Goal: Task Accomplishment & Management: Manage account settings

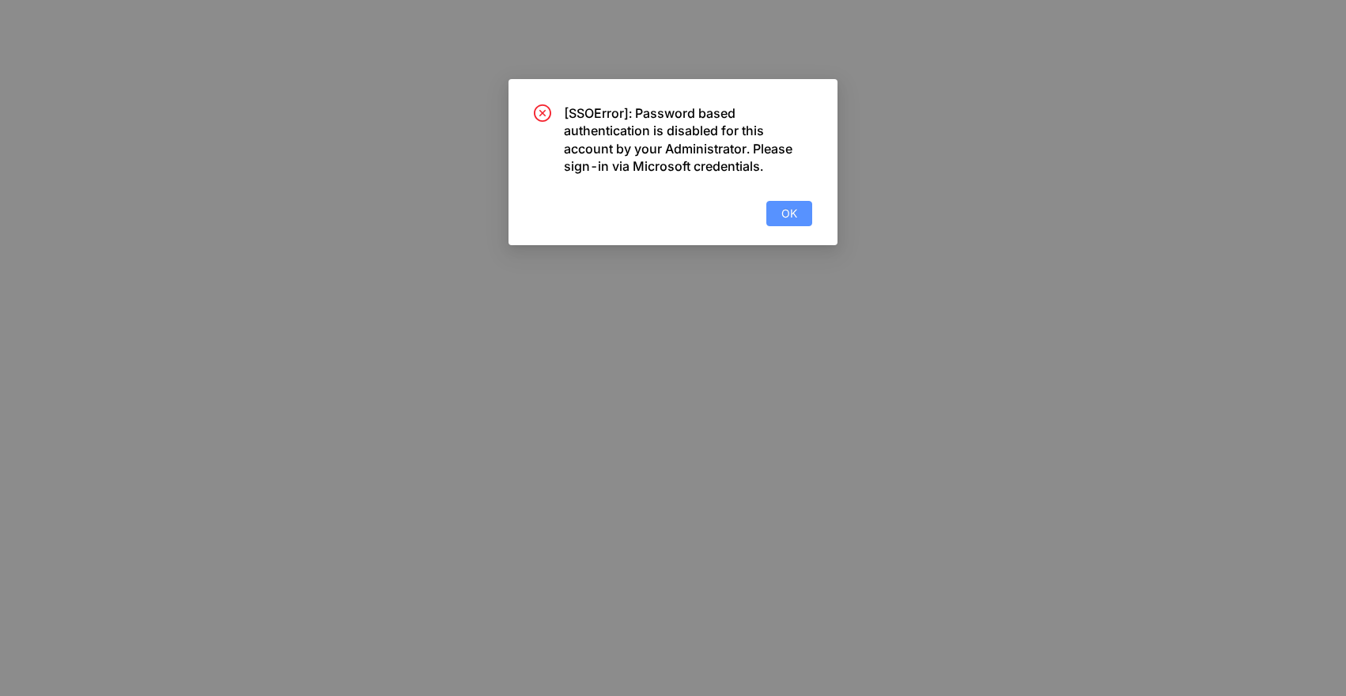
click at [790, 213] on span "OK" at bounding box center [789, 213] width 16 height 17
